Goal: Information Seeking & Learning: Understand process/instructions

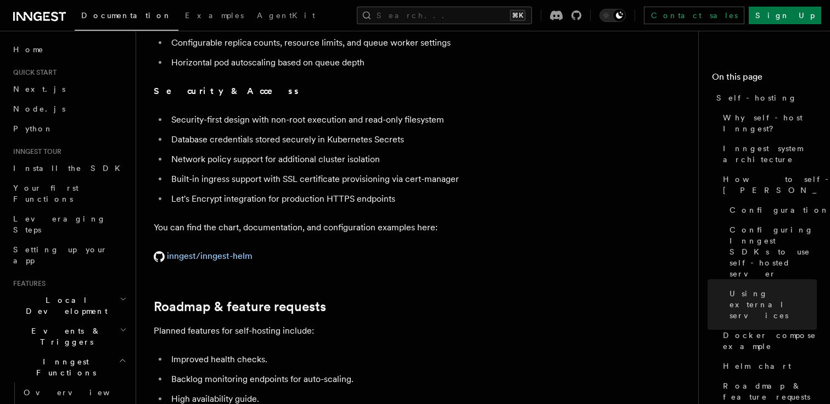
scroll to position [40, 0]
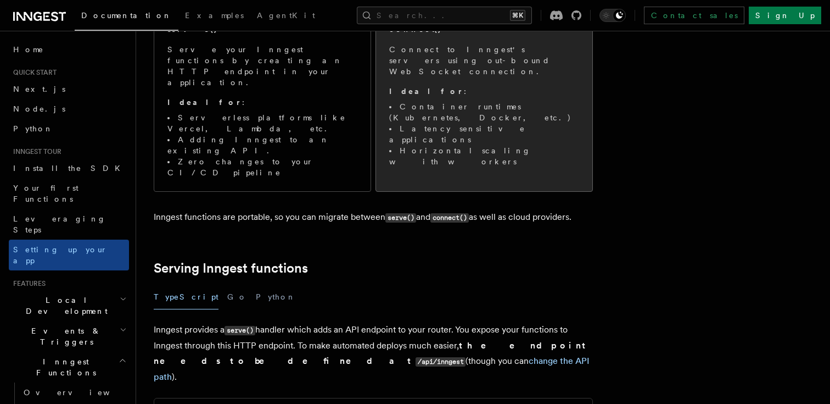
scroll to position [184, 0]
click at [444, 122] on li "Latency sensitive applications" at bounding box center [484, 133] width 190 height 22
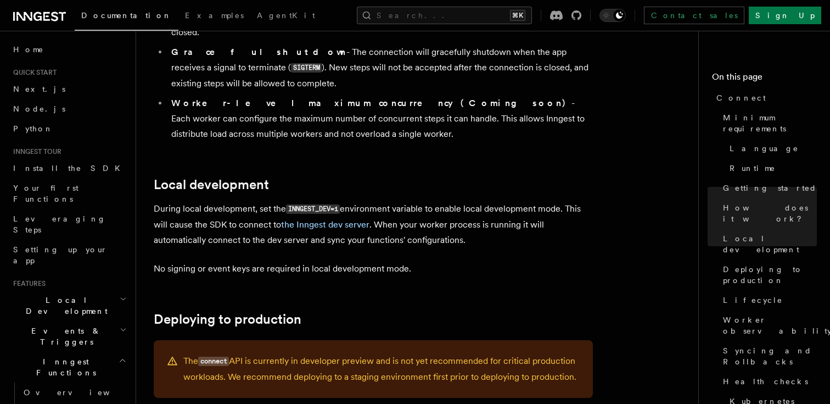
scroll to position [1275, 0]
click at [298, 204] on code "INNGEST_DEV=1" at bounding box center [313, 208] width 54 height 9
copy code "INNGEST_DEV"
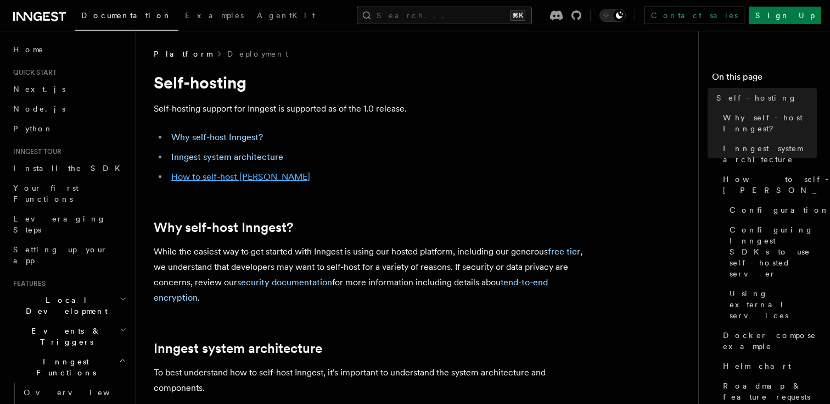
click at [261, 177] on link "How to self-host [PERSON_NAME]" at bounding box center [240, 176] width 139 height 10
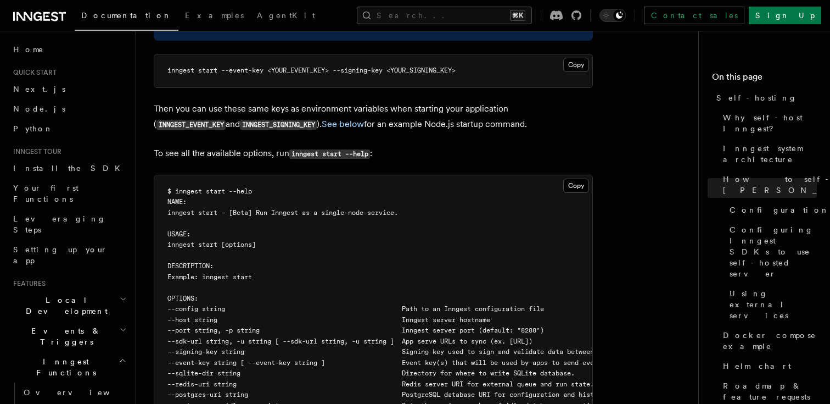
scroll to position [1950, 0]
